Goal: Complete application form: Complete application form

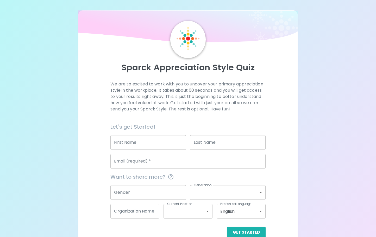
click at [143, 143] on input "First Name" at bounding box center [148, 142] width 76 height 15
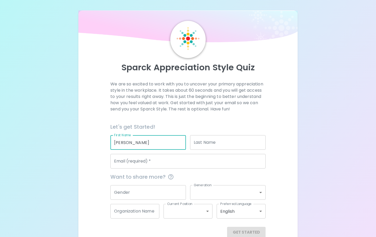
type input "[PERSON_NAME]"
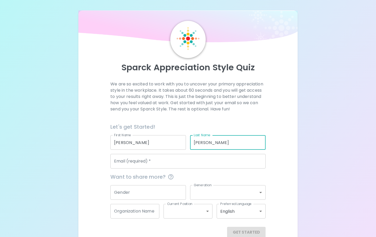
type input "[PERSON_NAME]"
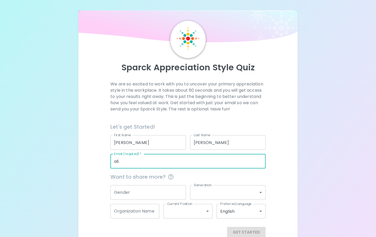
type input "[EMAIL_ADDRESS][PERSON_NAME][DOMAIN_NAME]"
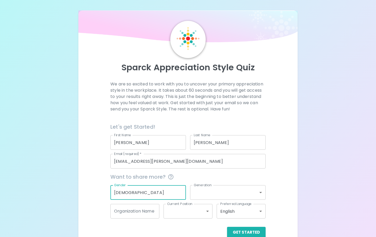
type input "[DEMOGRAPHIC_DATA]"
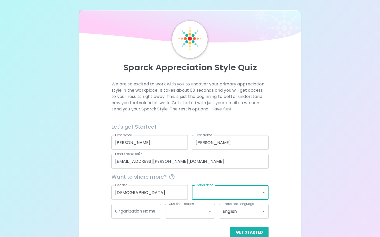
click at [243, 195] on body "Sparck Appreciation Style Quiz We are so excited to work with you to uncover yo…" at bounding box center [190, 124] width 380 height 248
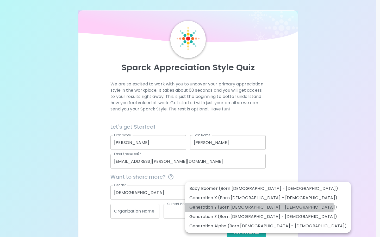
click at [259, 207] on li "Generation Y (Born [DEMOGRAPHIC_DATA] - [DEMOGRAPHIC_DATA])" at bounding box center [268, 207] width 166 height 9
type input "generation_y"
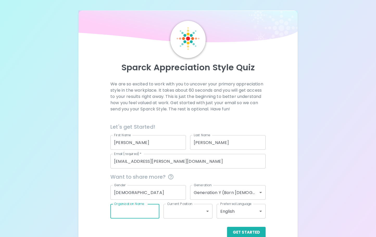
click at [127, 211] on input "Organization Name" at bounding box center [134, 211] width 49 height 15
type input "[GEOGRAPHIC_DATA]"
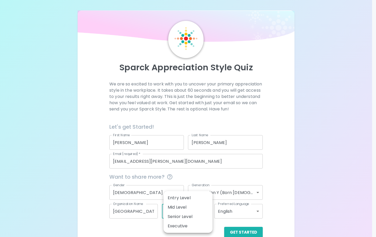
click at [179, 212] on body "Sparck Appreciation Style Quiz We are so excited to work with you to uncover yo…" at bounding box center [188, 124] width 376 height 248
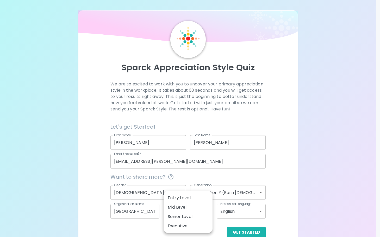
click at [181, 201] on li "Entry Level" at bounding box center [188, 197] width 49 height 9
type input "entry_level"
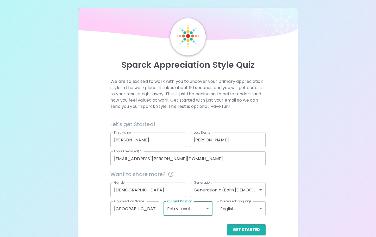
scroll to position [11, 0]
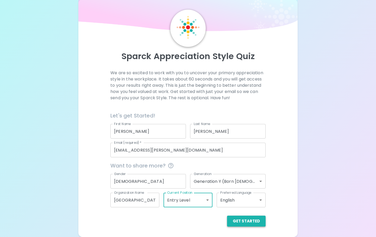
click at [257, 220] on button "Get Started" at bounding box center [246, 221] width 39 height 11
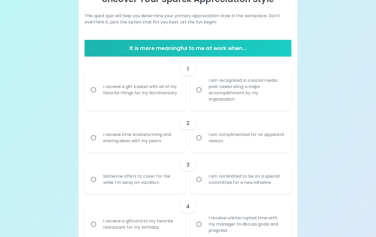
scroll to position [89, 0]
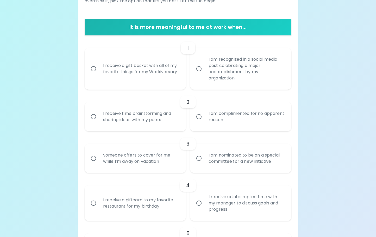
click at [226, 77] on div "I am recognized in a social media post celebrating a major accomplishment by my…" at bounding box center [246, 68] width 84 height 37
click at [204, 74] on input "I am recognized in a social media post celebrating a major accomplishment by my…" at bounding box center [198, 68] width 11 height 11
radio input "true"
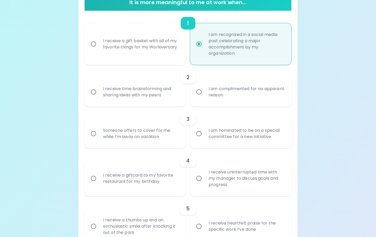
scroll to position [131, 0]
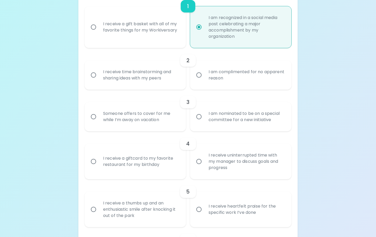
click at [227, 81] on div "I am complimented for no apparent reason" at bounding box center [246, 74] width 84 height 25
click at [204, 80] on input "I am complimented for no apparent reason" at bounding box center [198, 75] width 11 height 11
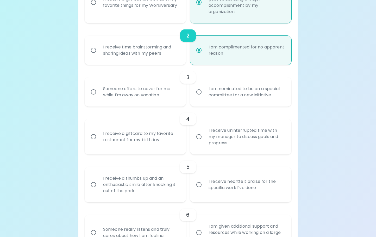
scroll to position [173, 0]
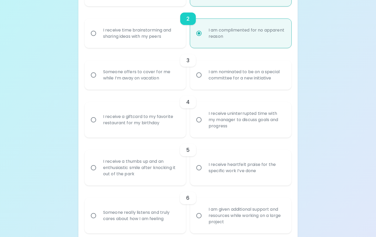
radio input "true"
click at [230, 80] on div "I am nominated to be on a special committee for a new initiative" at bounding box center [246, 74] width 84 height 25
click at [204, 80] on input "I am nominated to be on a special committee for a new initiative" at bounding box center [198, 75] width 11 height 11
radio input "false"
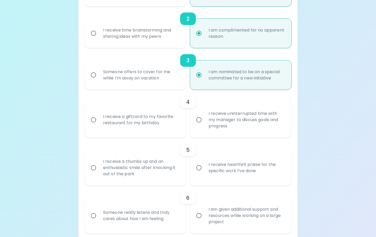
scroll to position [214, 0]
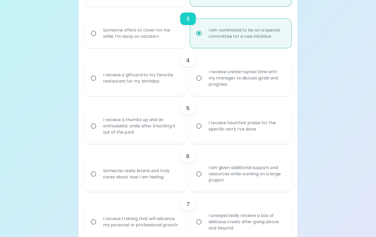
radio input "true"
click at [222, 79] on div "I receive uninterrupted time with my manager to discuss goals and progress" at bounding box center [246, 77] width 84 height 31
click at [204, 79] on input "I receive uninterrupted time with my manager to discuss goals and progress" at bounding box center [198, 78] width 11 height 11
radio input "false"
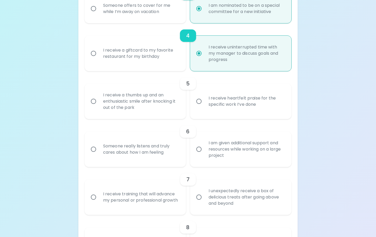
scroll to position [256, 0]
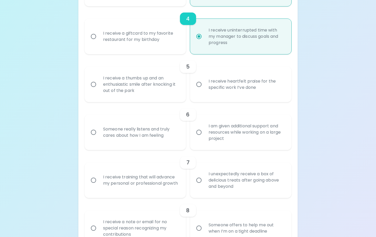
radio input "true"
click at [215, 90] on div "I receive heartfelt praise for the specific work I’ve done" at bounding box center [246, 84] width 84 height 25
click at [204, 90] on input "I receive heartfelt praise for the specific work I’ve done" at bounding box center [198, 84] width 11 height 11
radio input "false"
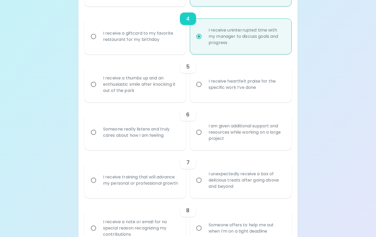
radio input "false"
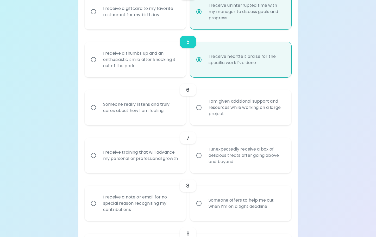
scroll to position [298, 0]
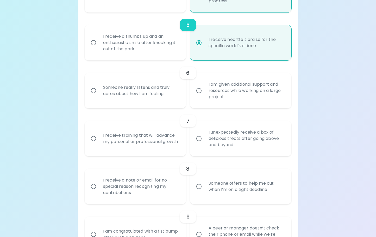
radio input "true"
click at [155, 93] on div "Someone really listens and truly cares about how I am feeling" at bounding box center [141, 90] width 84 height 25
click at [99, 93] on input "Someone really listens and truly cares about how I am feeling" at bounding box center [93, 90] width 11 height 11
radio input "false"
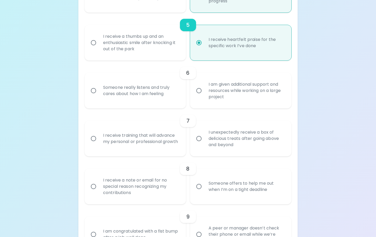
radio input "false"
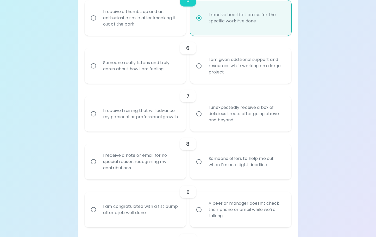
scroll to position [339, 0]
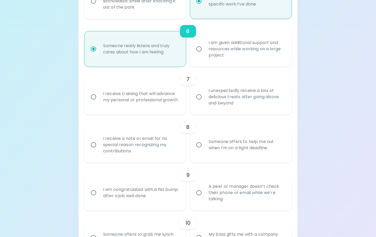
radio input "true"
click at [160, 144] on div "I receive a note or email for no special reason recognizing my contributions" at bounding box center [141, 144] width 84 height 31
click at [99, 144] on input "I receive a note or email for no special reason recognizing my contributions" at bounding box center [93, 144] width 11 height 11
radio input "false"
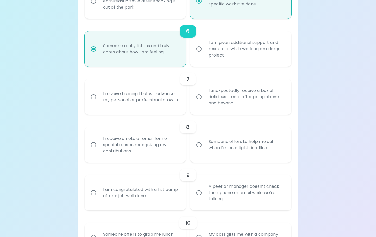
radio input "false"
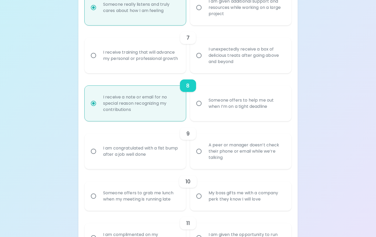
scroll to position [381, 0]
radio input "true"
click at [217, 63] on div "I unexpectedly receive a box of delicious treats after going above and beyond" at bounding box center [246, 55] width 84 height 31
click at [204, 61] on input "I unexpectedly receive a box of delicious treats after going above and beyond" at bounding box center [198, 55] width 11 height 11
radio input "false"
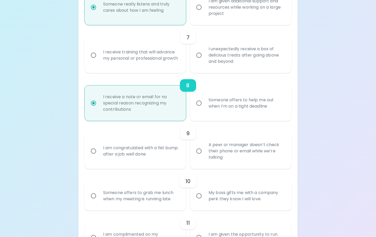
radio input "false"
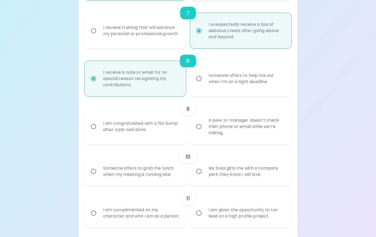
scroll to position [423, 0]
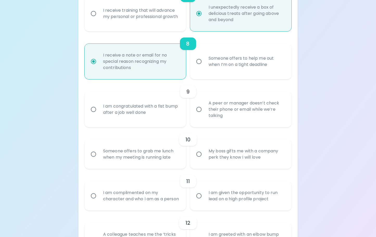
radio input "true"
click at [161, 111] on div "I am congratulated with a fist bump after a job well done" at bounding box center [141, 109] width 84 height 25
click at [99, 111] on input "I am congratulated with a fist bump after a job well done" at bounding box center [93, 109] width 11 height 11
radio input "false"
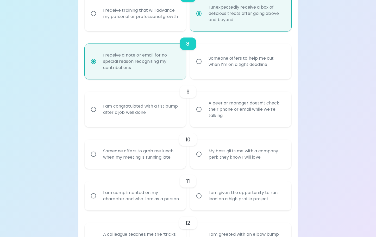
radio input "false"
radio input "true"
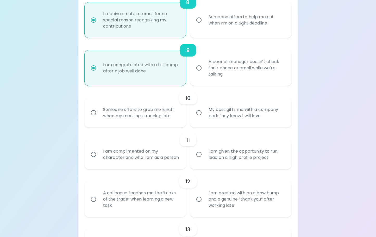
scroll to position [464, 0]
radio input "true"
click at [153, 111] on div "Someone offers to grab me lunch when my meeting is running late" at bounding box center [141, 112] width 84 height 25
click at [99, 111] on input "Someone offers to grab me lunch when my meeting is running late" at bounding box center [93, 112] width 11 height 11
radio input "false"
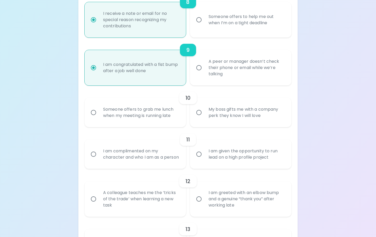
radio input "false"
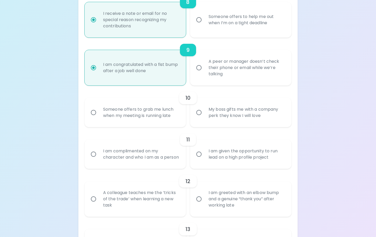
radio input "false"
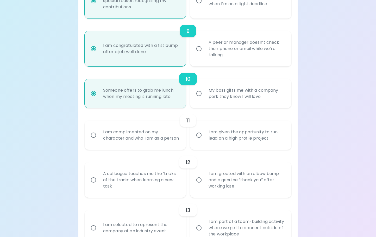
scroll to position [506, 0]
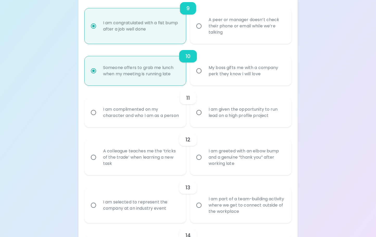
radio input "true"
click at [151, 118] on div "I am complimented on my character and who I am as a person" at bounding box center [141, 112] width 84 height 25
click at [99, 118] on input "I am complimented on my character and who I am as a person" at bounding box center [93, 112] width 11 height 11
radio input "false"
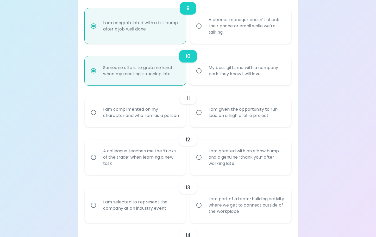
radio input "false"
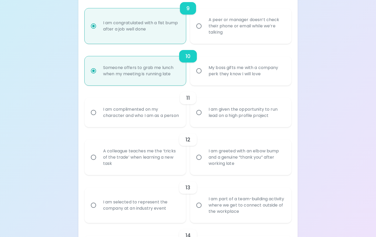
radio input "false"
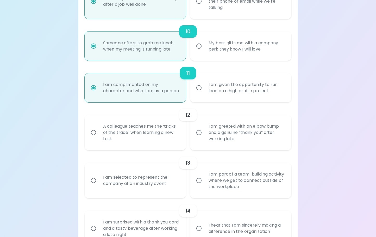
scroll to position [548, 0]
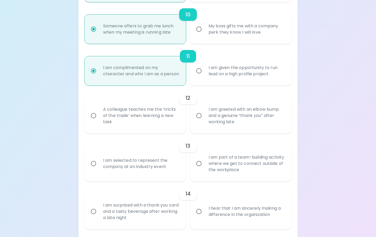
radio input "true"
drag, startPoint x: 234, startPoint y: 91, endPoint x: 233, endPoint y: 86, distance: 5.1
click at [234, 85] on label "I am given the opportunity to run lead on a high profile project" at bounding box center [237, 70] width 101 height 29
click at [204, 76] on input "I am given the opportunity to run lead on a high profile project" at bounding box center [198, 70] width 11 height 11
radio input "false"
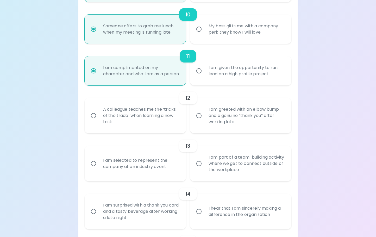
radio input "false"
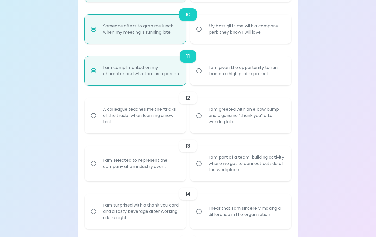
radio input "false"
radio input "true"
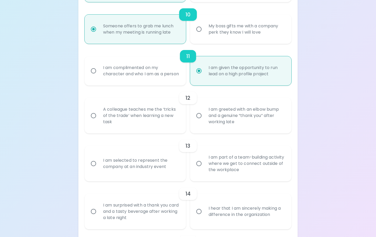
radio input "true"
click at [233, 82] on div "I am given the opportunity to run lead on a high profile project" at bounding box center [246, 70] width 84 height 25
click at [204, 76] on input "I am given the opportunity to run lead on a high profile project" at bounding box center [198, 70] width 11 height 11
click at [166, 123] on div "A colleague teaches me the ‘tricks of the trade’ when learning a new task" at bounding box center [141, 115] width 84 height 31
click at [99, 121] on input "A colleague teaches me the ‘tricks of the trade’ when learning a new task" at bounding box center [93, 115] width 11 height 11
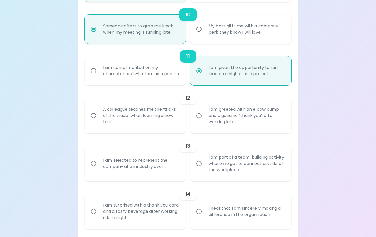
radio input "false"
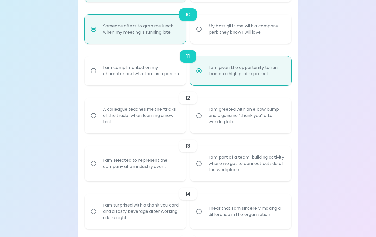
radio input "false"
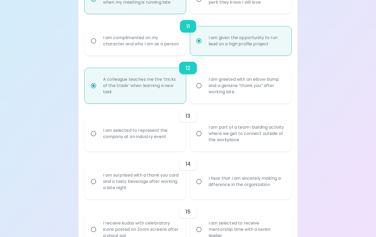
scroll to position [589, 0]
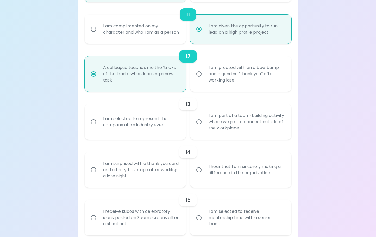
radio input "true"
click at [169, 127] on div "I am selected to represent the company at an industry event" at bounding box center [141, 121] width 84 height 25
click at [99, 127] on input "I am selected to represent the company at an industry event" at bounding box center [93, 121] width 11 height 11
radio input "false"
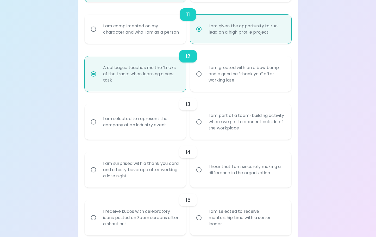
radio input "false"
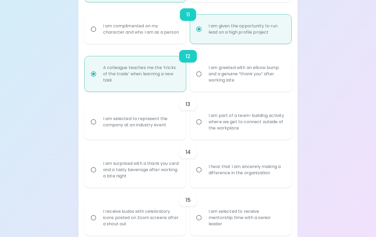
radio input "false"
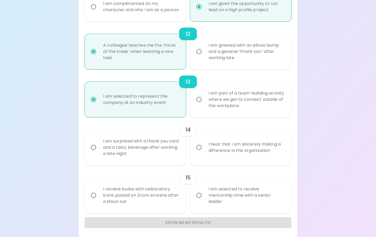
scroll to position [619, 0]
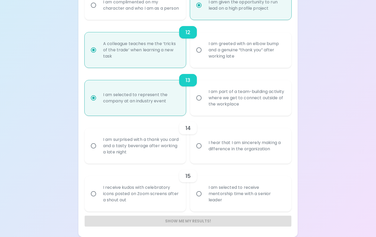
radio input "true"
click at [144, 147] on div "I am surprised with a thank you card and a tasty beverage after working a late …" at bounding box center [141, 145] width 84 height 31
click at [99, 147] on input "I am surprised with a thank you card and a tasty beverage after working a late …" at bounding box center [93, 145] width 11 height 11
radio input "false"
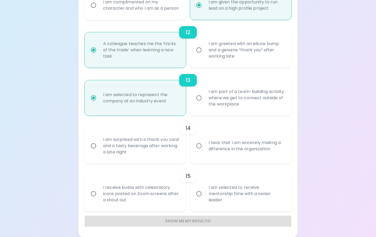
radio input "false"
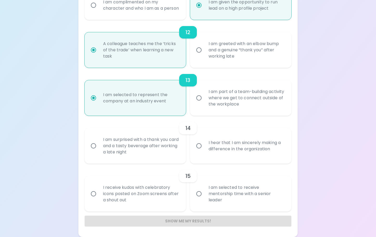
radio input "false"
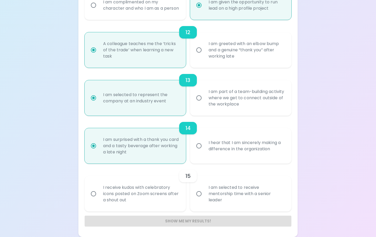
radio input "true"
click at [228, 197] on div "I am selected to receive mentorship time with a senior leader" at bounding box center [246, 193] width 84 height 31
click at [204, 197] on input "I am selected to receive mentorship time with a senior leader" at bounding box center [198, 193] width 11 height 11
radio input "false"
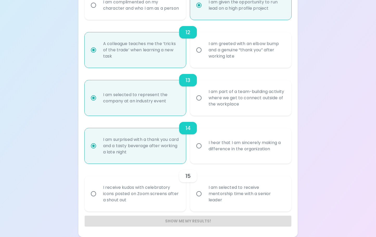
radio input "false"
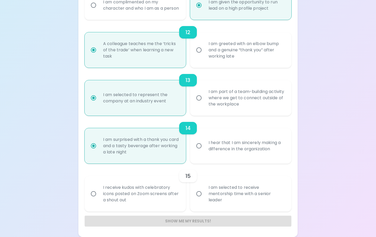
radio input "false"
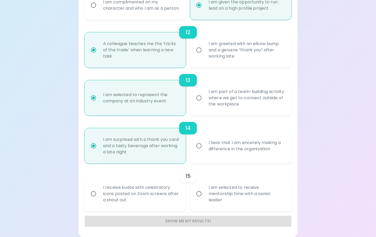
radio input "false"
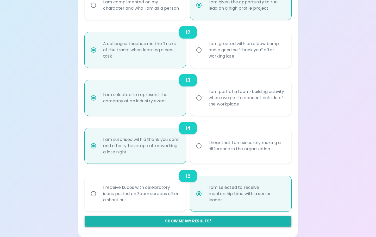
radio input "true"
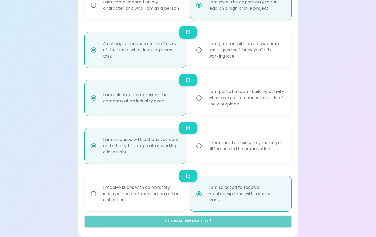
click at [185, 221] on button "Show me my results!" at bounding box center [188, 221] width 207 height 11
radio input "false"
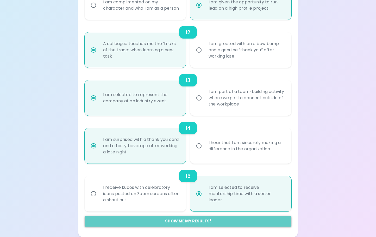
radio input "false"
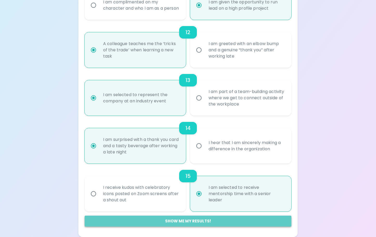
radio input "false"
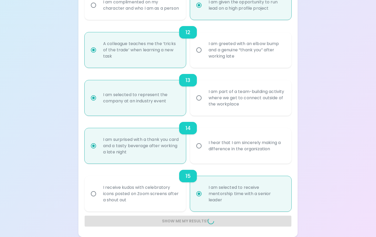
radio input "false"
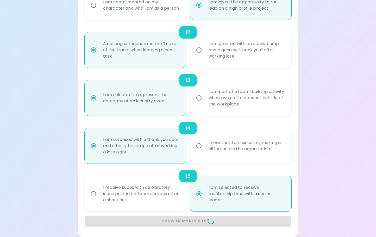
radio input "false"
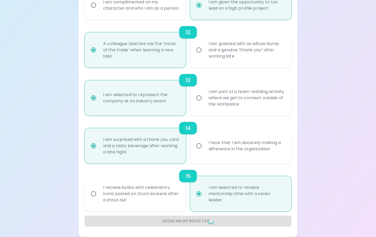
radio input "false"
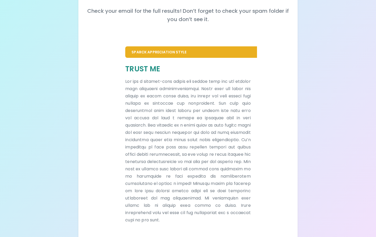
scroll to position [84, 0]
